Goal: Task Accomplishment & Management: Manage account settings

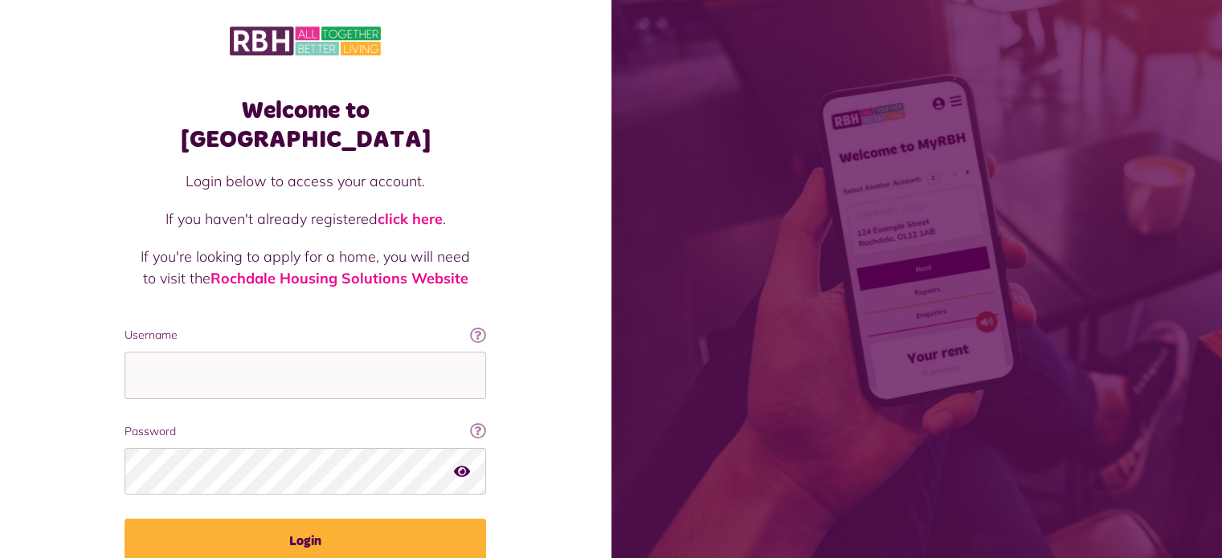
type input "**********"
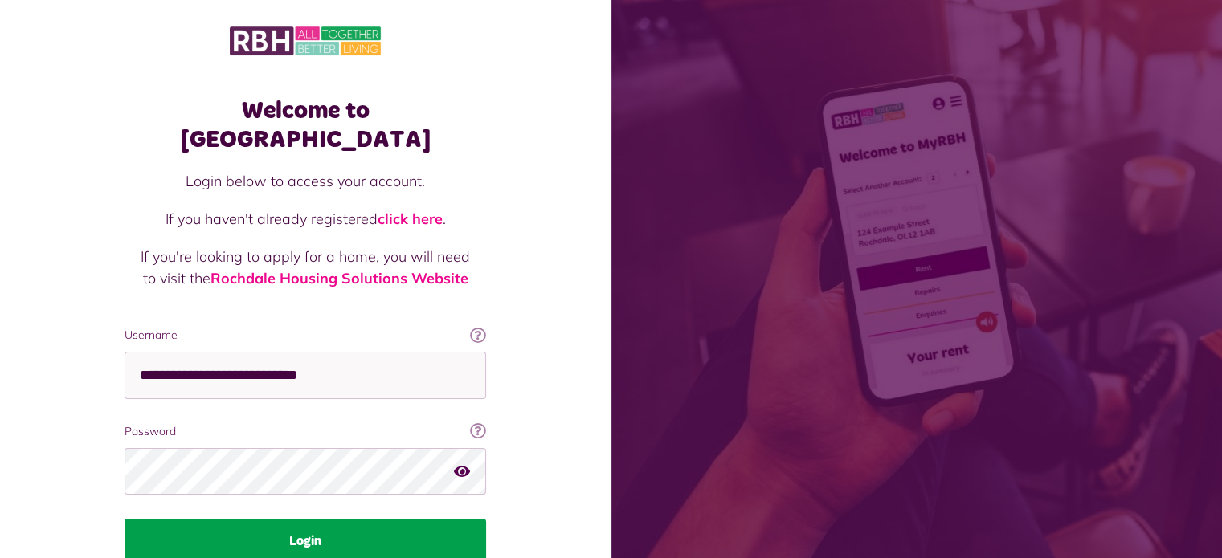
click at [332, 520] on button "Login" at bounding box center [306, 541] width 362 height 45
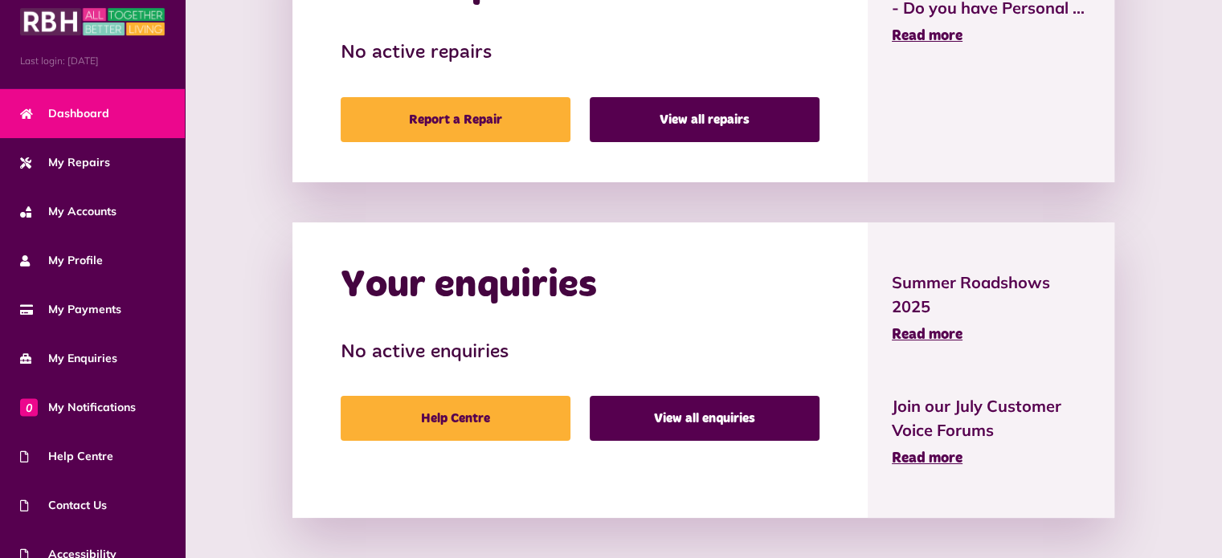
scroll to position [91, 0]
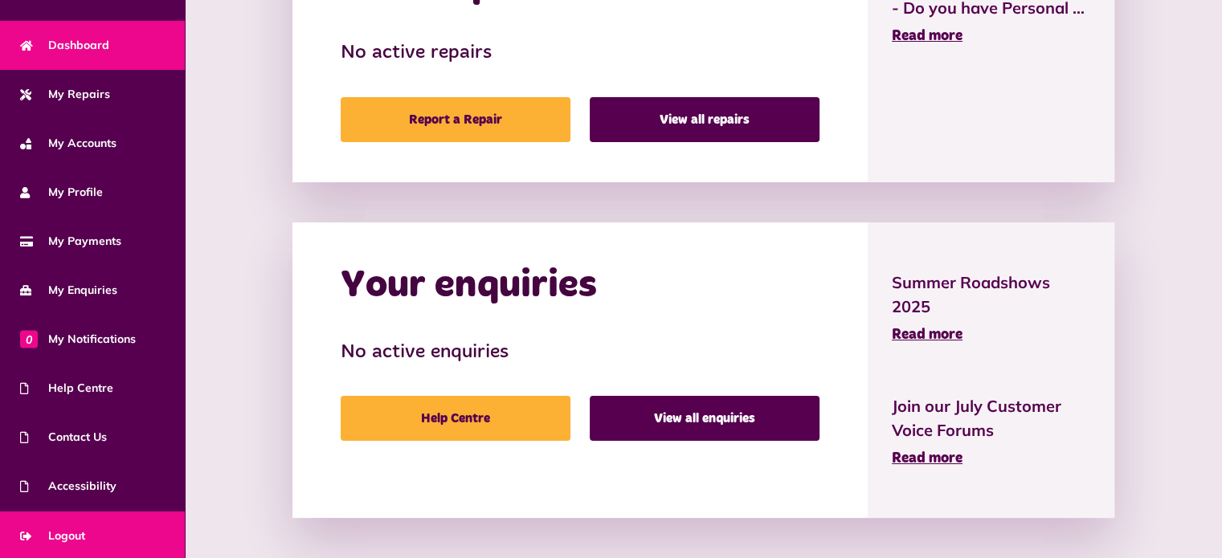
click at [67, 533] on span "Logout" at bounding box center [52, 536] width 65 height 17
